Goal: Information Seeking & Learning: Learn about a topic

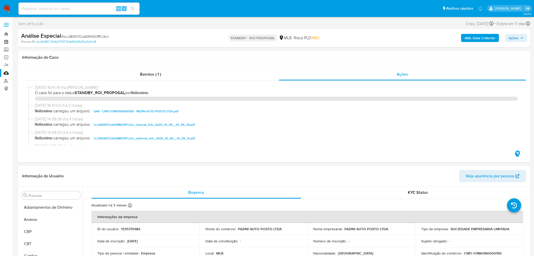
select select "10"
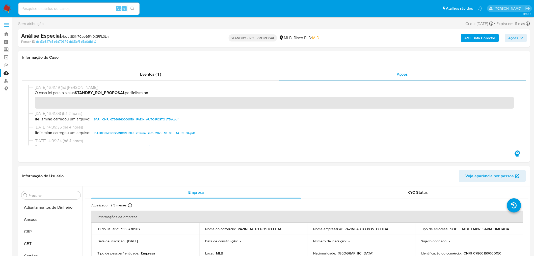
scroll to position [274, 0]
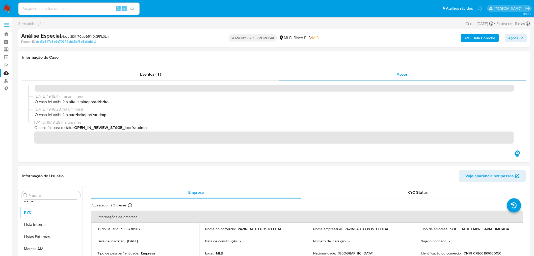
click at [8, 75] on link "Mulan" at bounding box center [30, 73] width 60 height 8
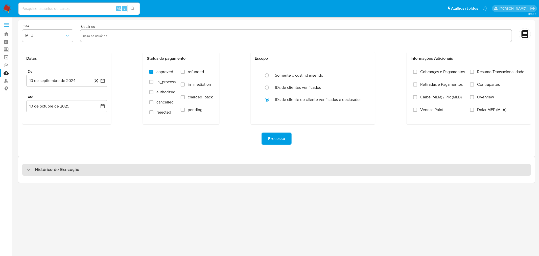
click at [269, 173] on div "Histórico de Execução" at bounding box center [276, 169] width 508 height 12
select select "10"
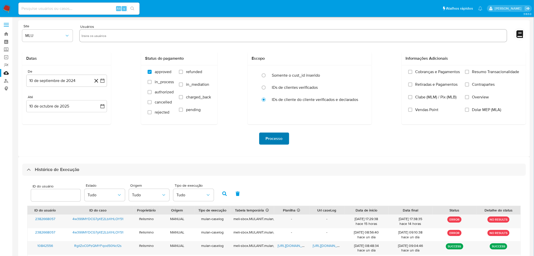
scroll to position [139, 0]
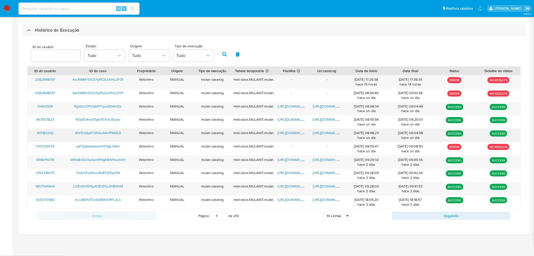
click at [321, 132] on span "[URL][DOMAIN_NAME]" at bounding box center [330, 132] width 35 height 5
